Goal: Task Accomplishment & Management: Use online tool/utility

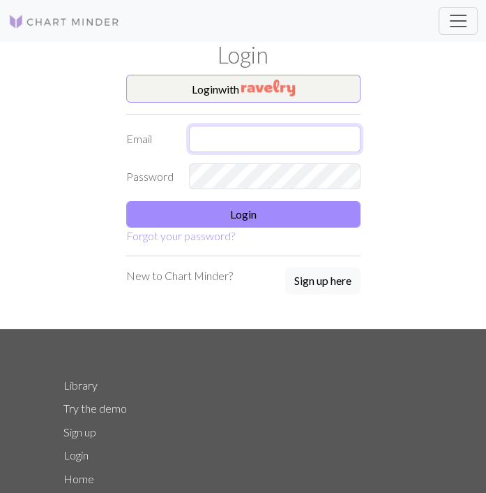
type input "[EMAIL_ADDRESS][DOMAIN_NAME]"
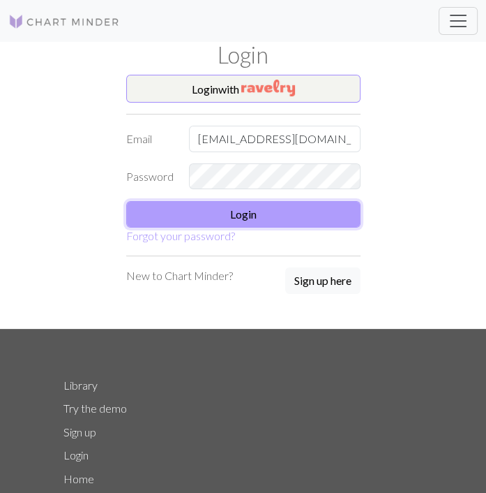
click at [260, 214] on button "Login" at bounding box center [243, 214] width 234 height 27
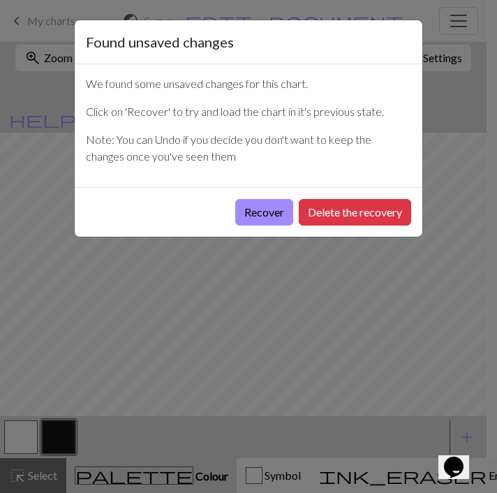
click at [260, 214] on button "Recover" at bounding box center [264, 212] width 58 height 27
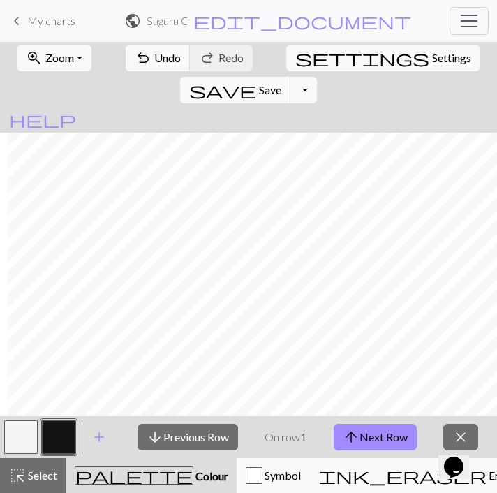
scroll to position [1350, 763]
click at [371, 442] on button "arrow_upward Next Row" at bounding box center [375, 437] width 83 height 27
click at [374, 433] on button "arrow_upward Next Row" at bounding box center [375, 437] width 83 height 27
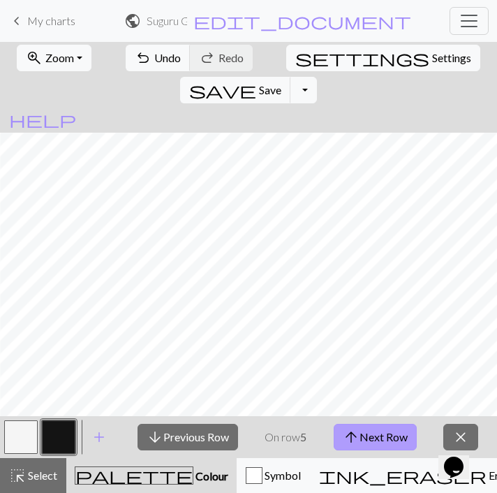
click at [374, 433] on button "arrow_upward Next Row" at bounding box center [375, 437] width 83 height 27
click at [358, 442] on span "arrow_upward" at bounding box center [351, 437] width 17 height 20
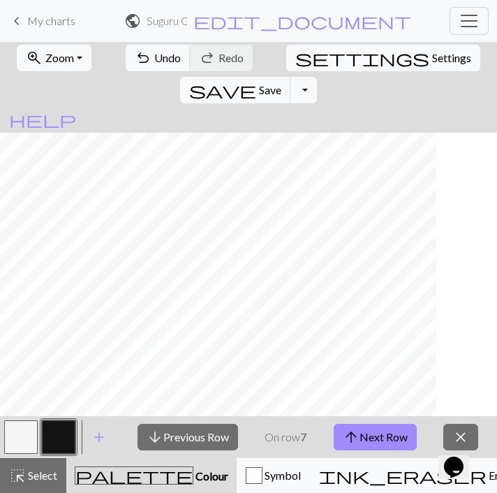
scroll to position [1350, 0]
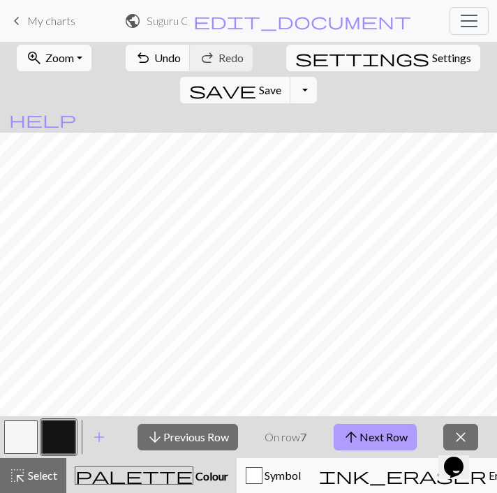
click at [360, 440] on button "arrow_upward Next Row" at bounding box center [375, 437] width 83 height 27
